Goal: Task Accomplishment & Management: Manage account settings

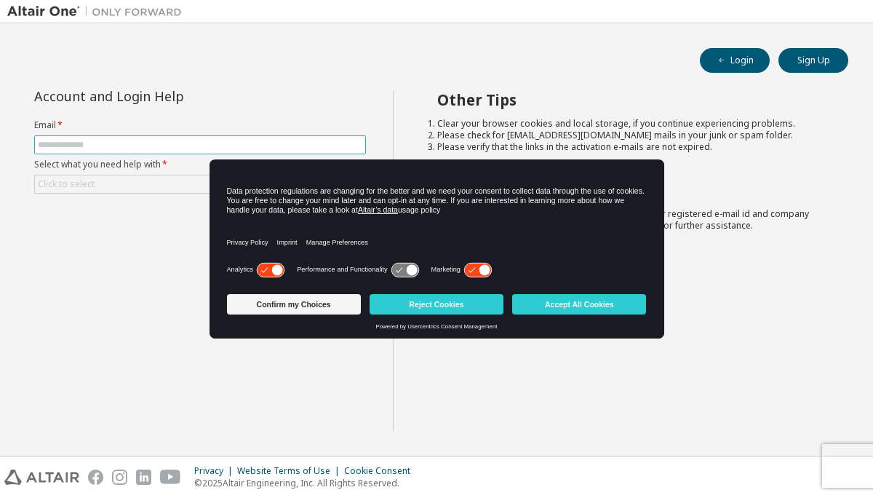
click at [218, 147] on input "text" at bounding box center [200, 145] width 325 height 12
click at [545, 298] on button "Accept All Cookies" at bounding box center [579, 304] width 134 height 20
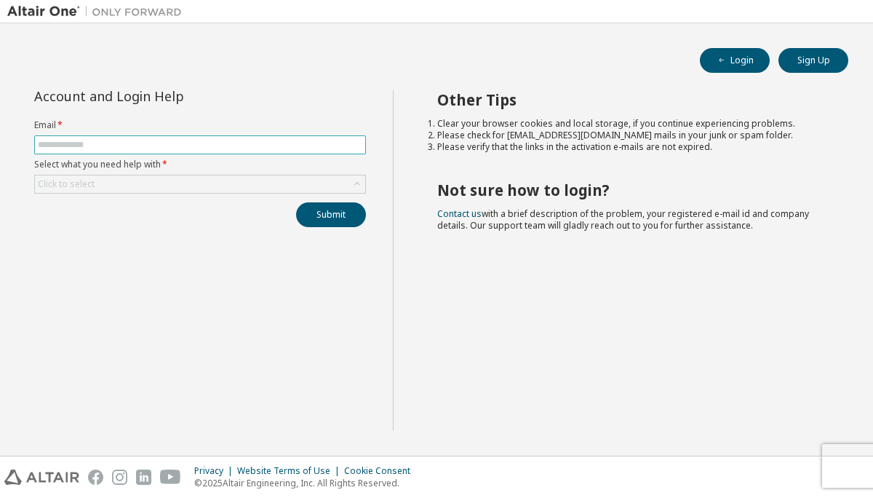
click at [262, 148] on input "text" at bounding box center [200, 145] width 325 height 12
type input "**********"
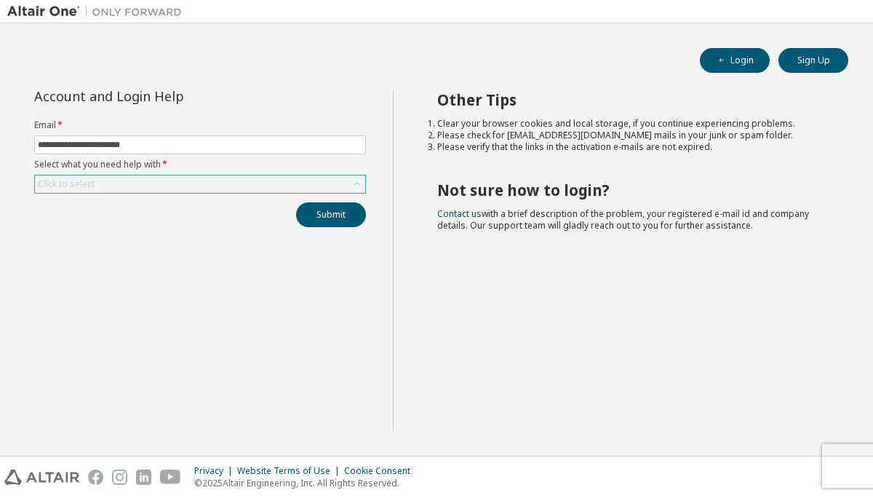
click at [205, 186] on div "Click to select" at bounding box center [200, 183] width 330 height 17
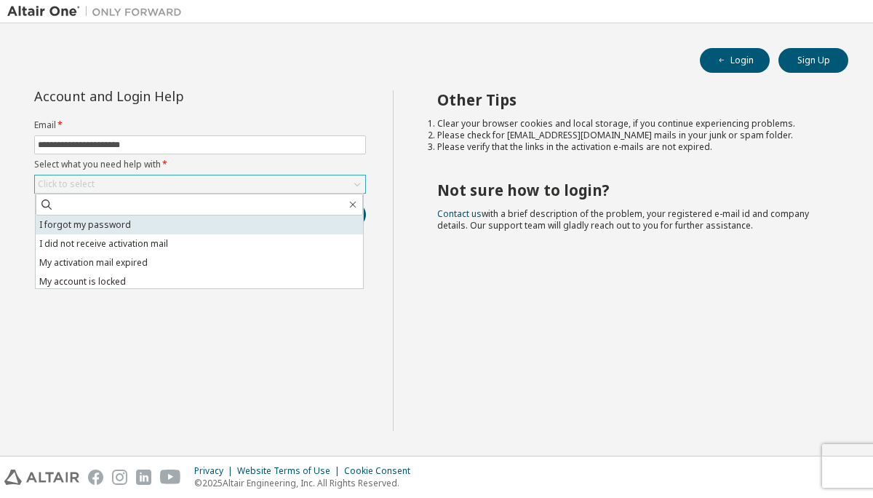
click at [200, 224] on li "I forgot my password" at bounding box center [200, 224] width 328 height 19
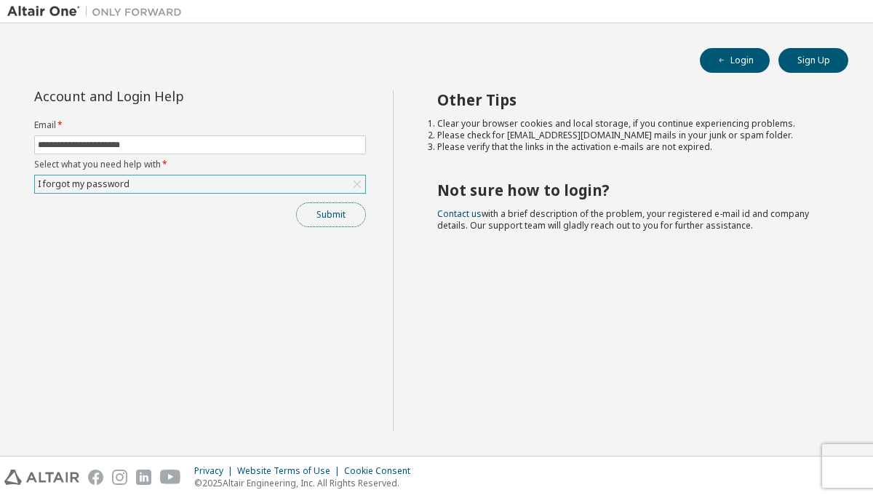
click at [319, 208] on button "Submit" at bounding box center [331, 214] width 70 height 25
click at [329, 215] on button "Submit" at bounding box center [331, 214] width 70 height 25
